Goal: Task Accomplishment & Management: Manage account settings

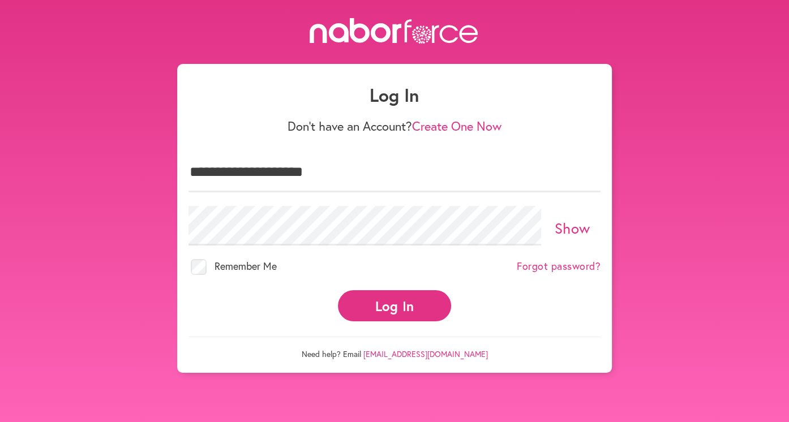
click at [389, 301] on button "Log In" at bounding box center [394, 305] width 113 height 31
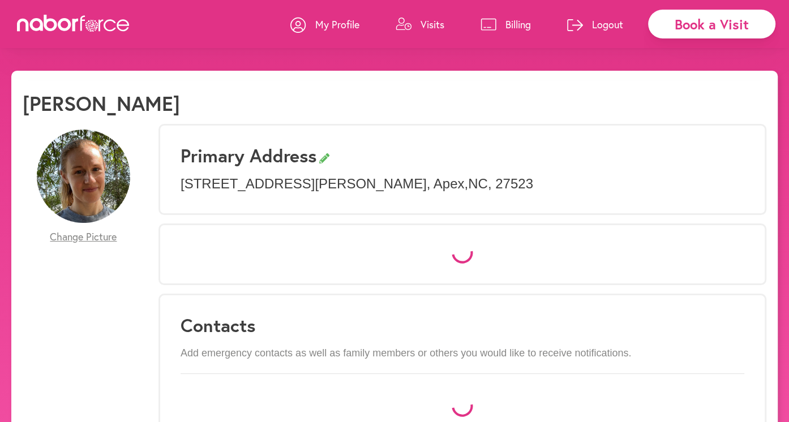
select select "*"
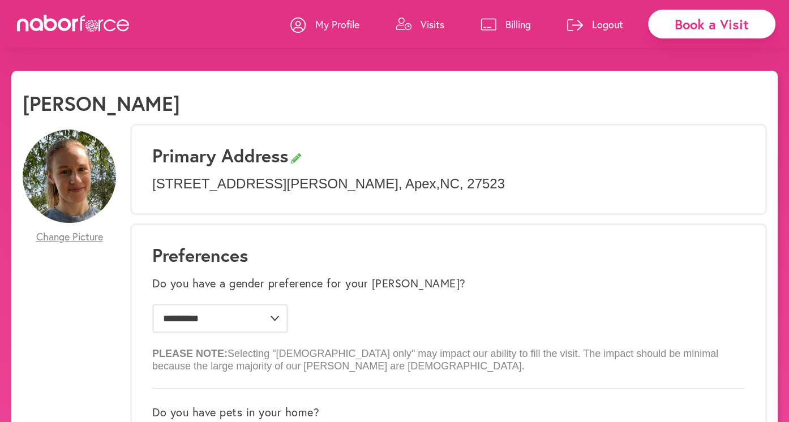
click at [416, 20] on link "Visits" at bounding box center [420, 24] width 49 height 34
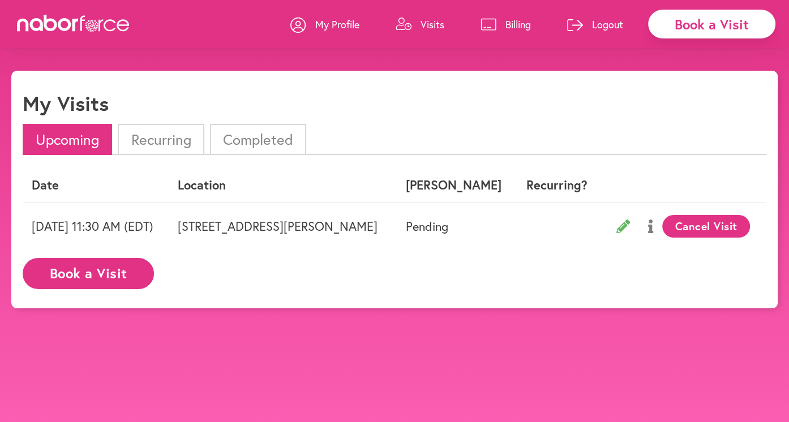
click at [588, 24] on link "Logout" at bounding box center [595, 24] width 56 height 34
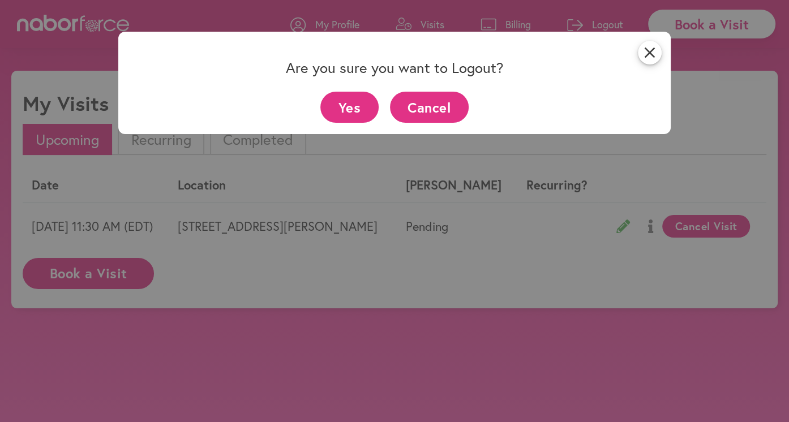
click at [361, 96] on button "Yes" at bounding box center [349, 107] width 58 height 31
